Goal: Information Seeking & Learning: Find specific page/section

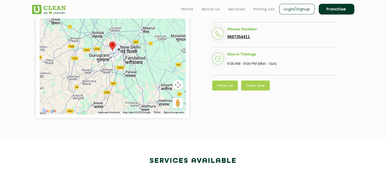
scroll to position [152, 0]
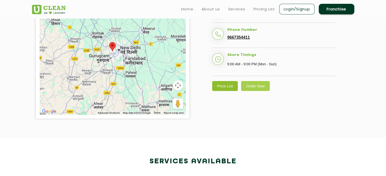
click at [225, 91] on link "Price List" at bounding box center [225, 86] width 26 height 10
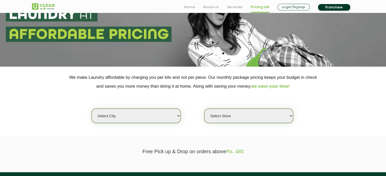
scroll to position [102, 0]
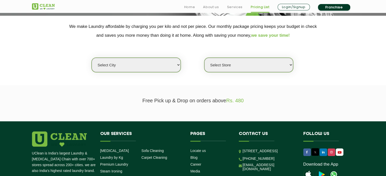
click at [179, 66] on select "Select city [GEOGRAPHIC_DATA] [GEOGRAPHIC_DATA] [GEOGRAPHIC_DATA] [GEOGRAPHIC_D…" at bounding box center [136, 65] width 89 height 14
select select "1"
click at [92, 58] on select "Select city [GEOGRAPHIC_DATA] [GEOGRAPHIC_DATA] [GEOGRAPHIC_DATA] [GEOGRAPHIC_D…" at bounding box center [136, 65] width 89 height 14
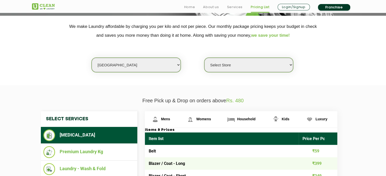
click at [251, 64] on select "Select Store [GEOGRAPHIC_DATA] [GEOGRAPHIC_DATA] 2 [GEOGRAPHIC_DATA] [PERSON_NA…" at bounding box center [248, 65] width 89 height 14
select select "406"
click at [204, 58] on select "Select Store [GEOGRAPHIC_DATA] [GEOGRAPHIC_DATA] 2 [GEOGRAPHIC_DATA] [PERSON_NA…" at bounding box center [248, 65] width 89 height 14
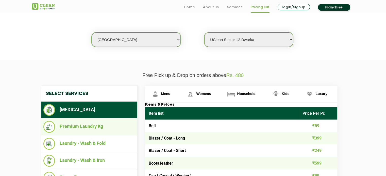
scroll to position [152, 0]
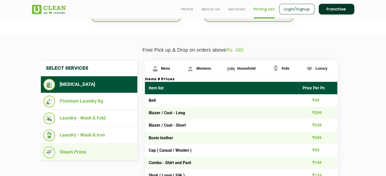
click at [80, 148] on li "Steam Press" at bounding box center [88, 153] width 91 height 12
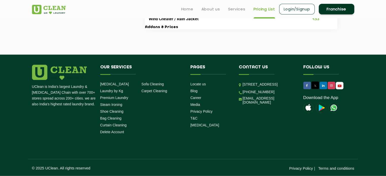
scroll to position [962, 0]
